Goal: Information Seeking & Learning: Find specific fact

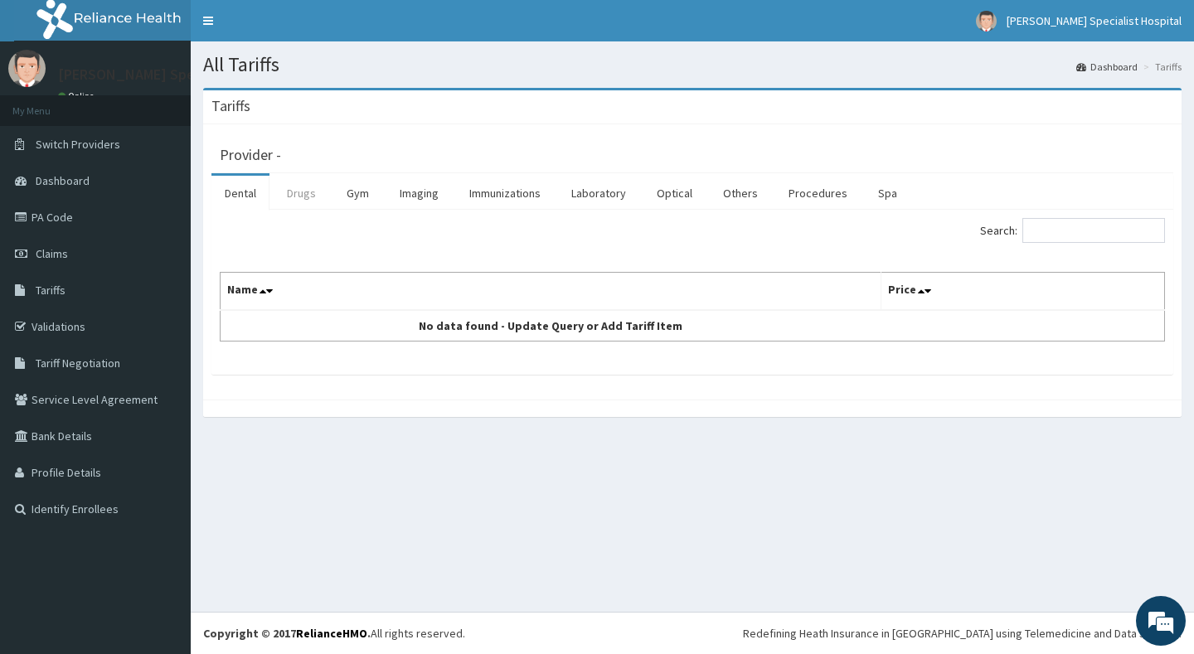
click at [314, 196] on link "Drugs" at bounding box center [302, 193] width 56 height 35
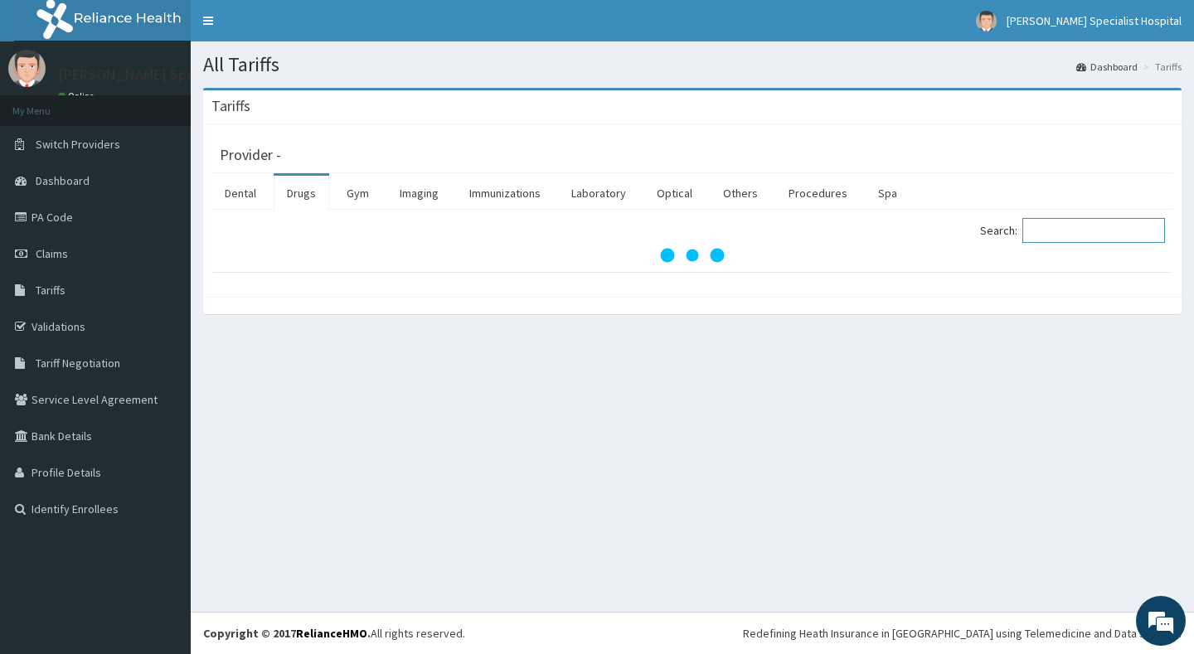
click at [1059, 234] on input "Search:" at bounding box center [1094, 230] width 143 height 25
paste input "ORPHESIC"
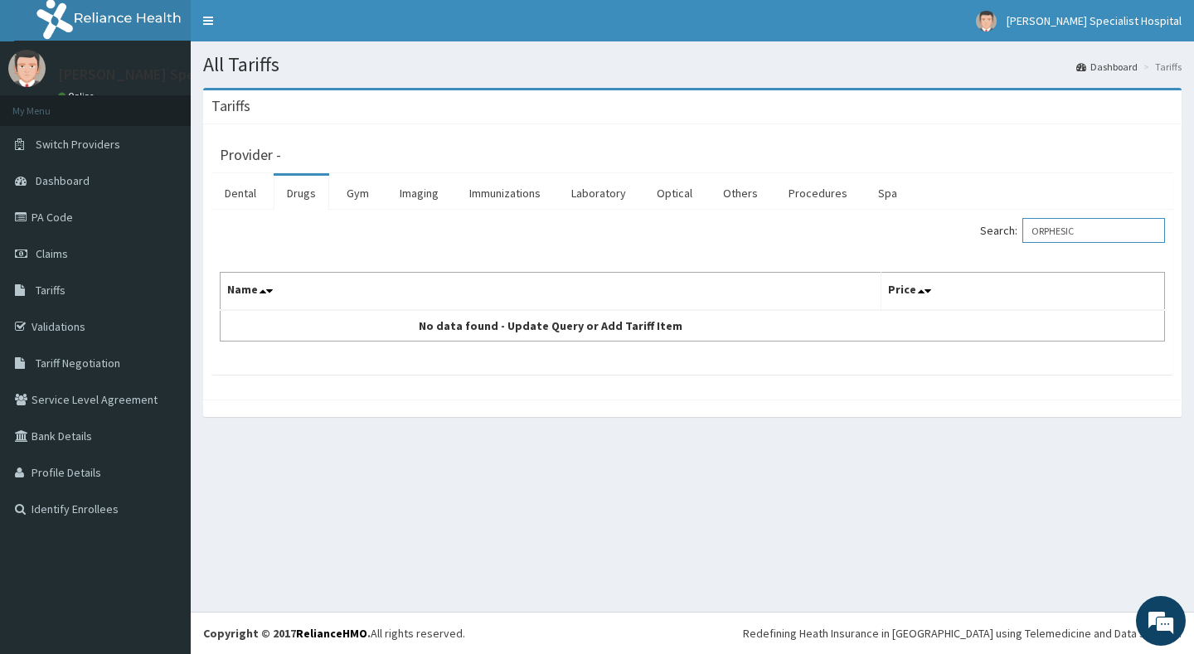
click at [1049, 228] on input "ORPHESIC" at bounding box center [1094, 230] width 143 height 25
paste input "NADRINE"
type input "[MEDICAL_DATA]"
